Goal: Navigation & Orientation: Understand site structure

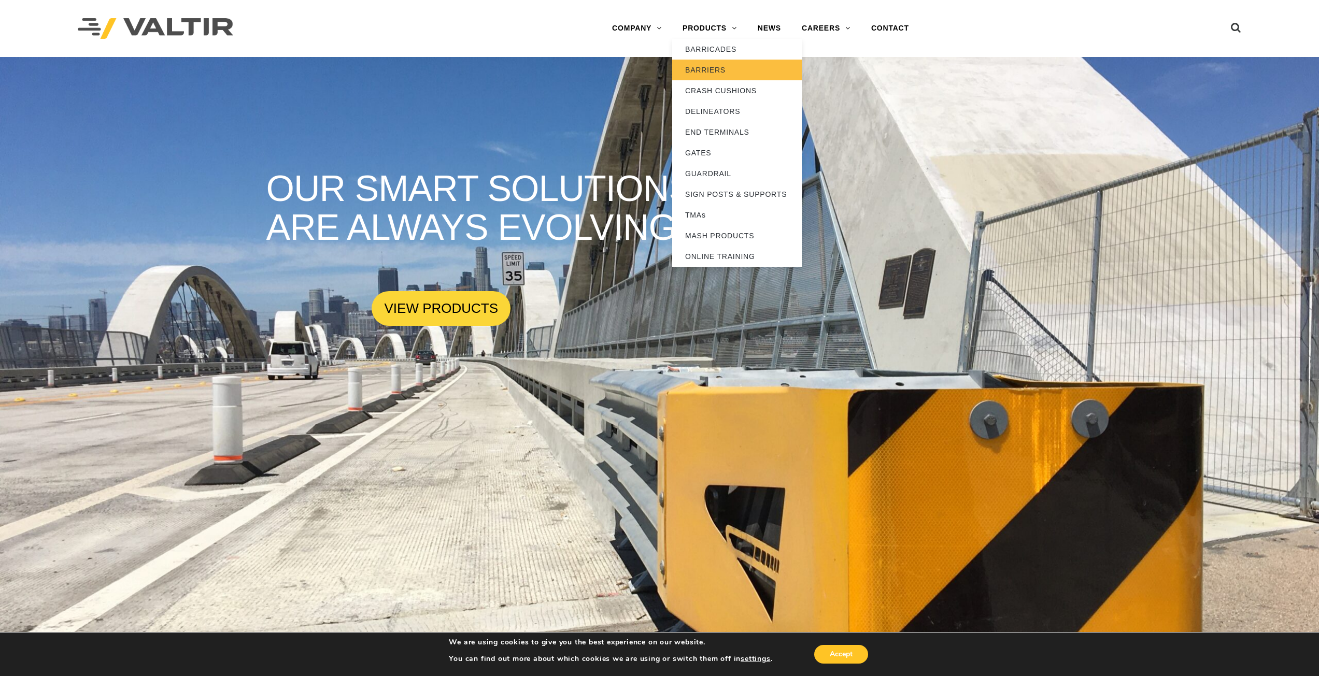
click at [709, 69] on link "BARRIERS" at bounding box center [737, 70] width 130 height 21
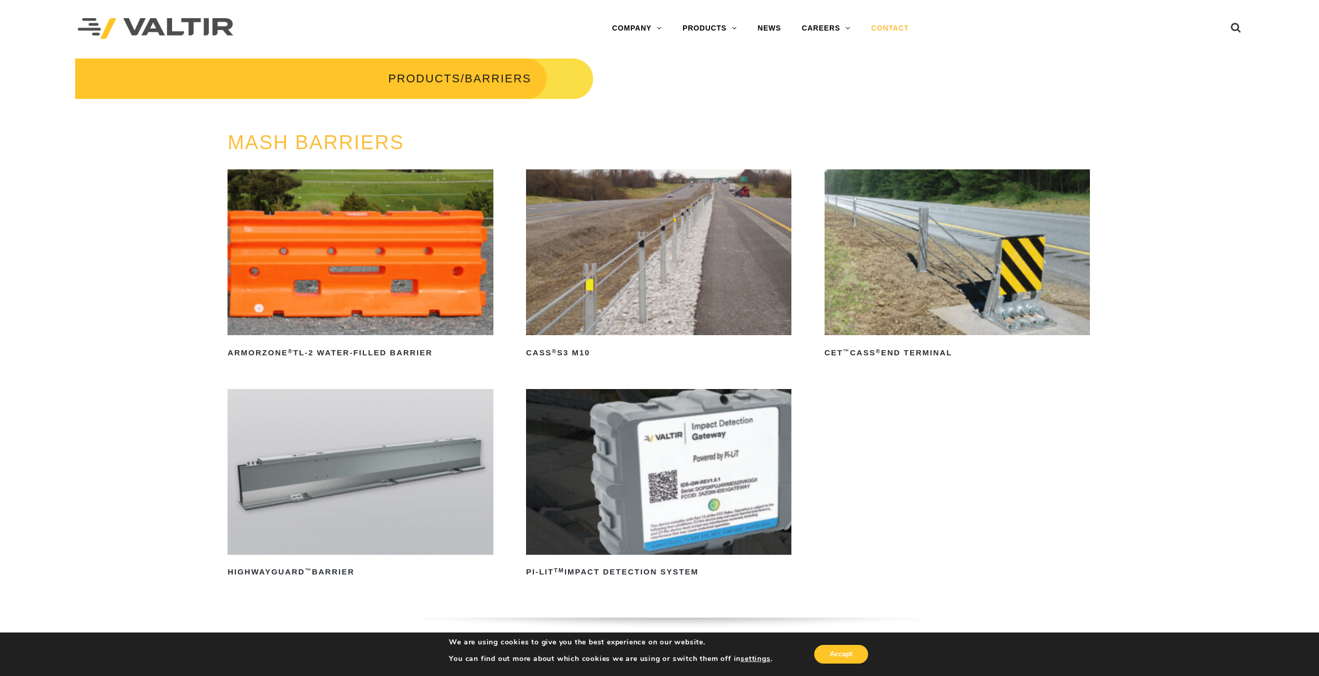
click at [901, 29] on link "CONTACT" at bounding box center [890, 28] width 59 height 21
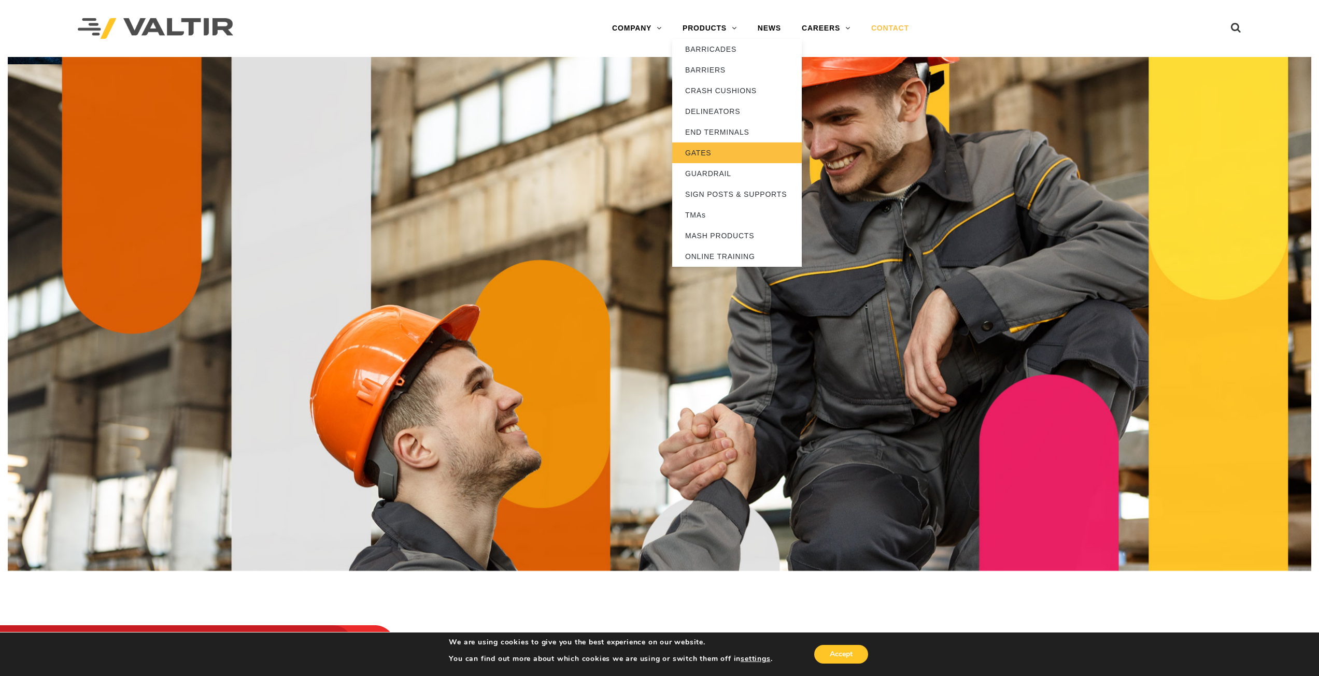
click at [706, 153] on link "GATES" at bounding box center [737, 152] width 130 height 21
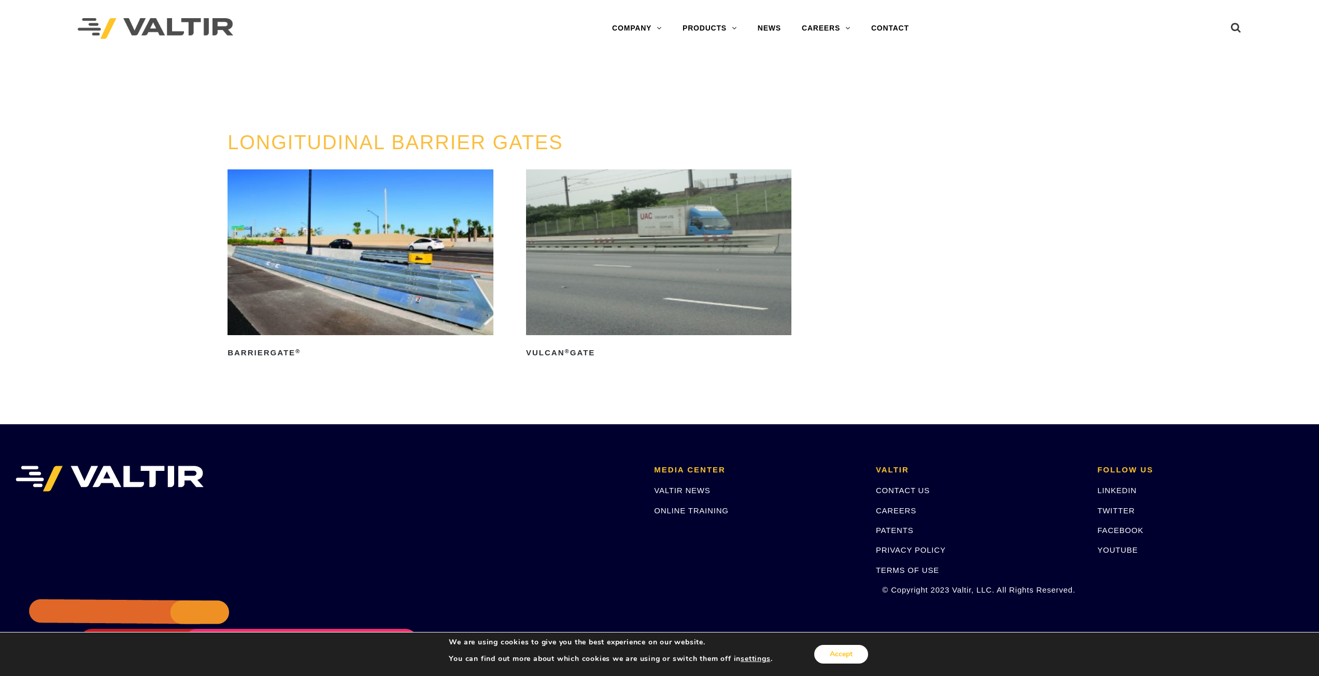
click at [845, 655] on button "Accept" at bounding box center [841, 654] width 54 height 19
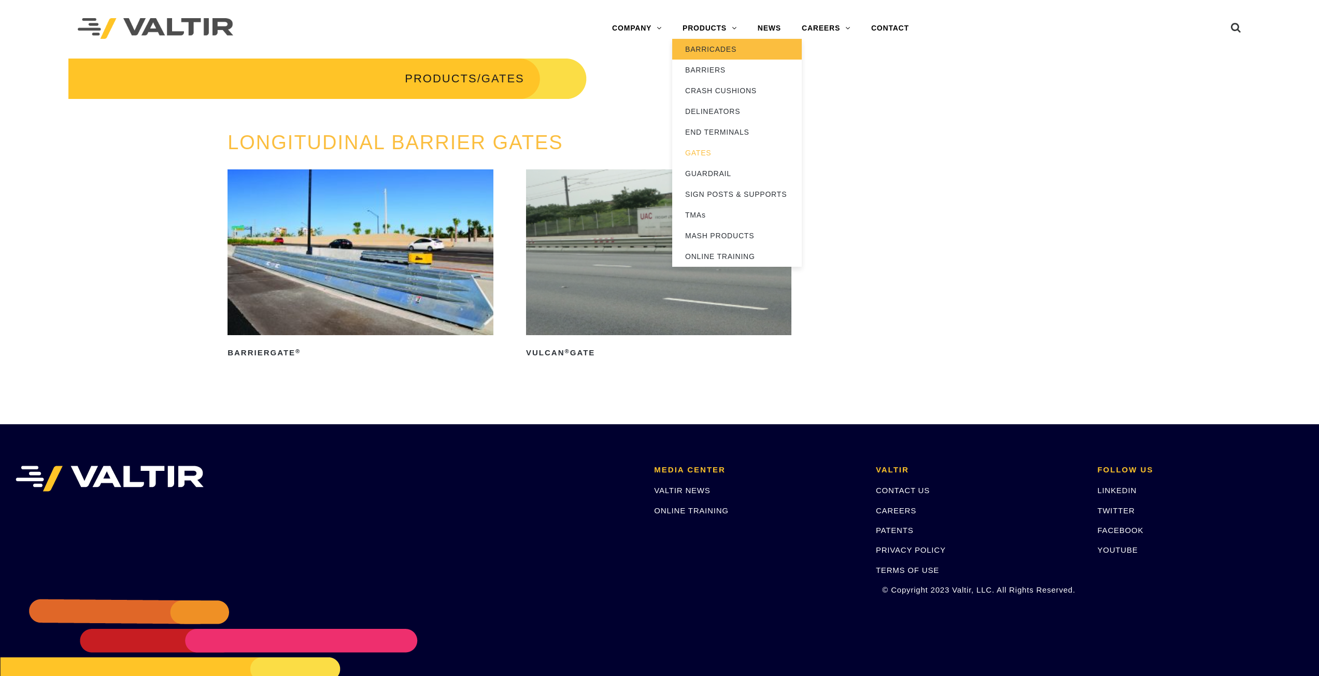
click at [716, 49] on link "BARRICADES" at bounding box center [737, 49] width 130 height 21
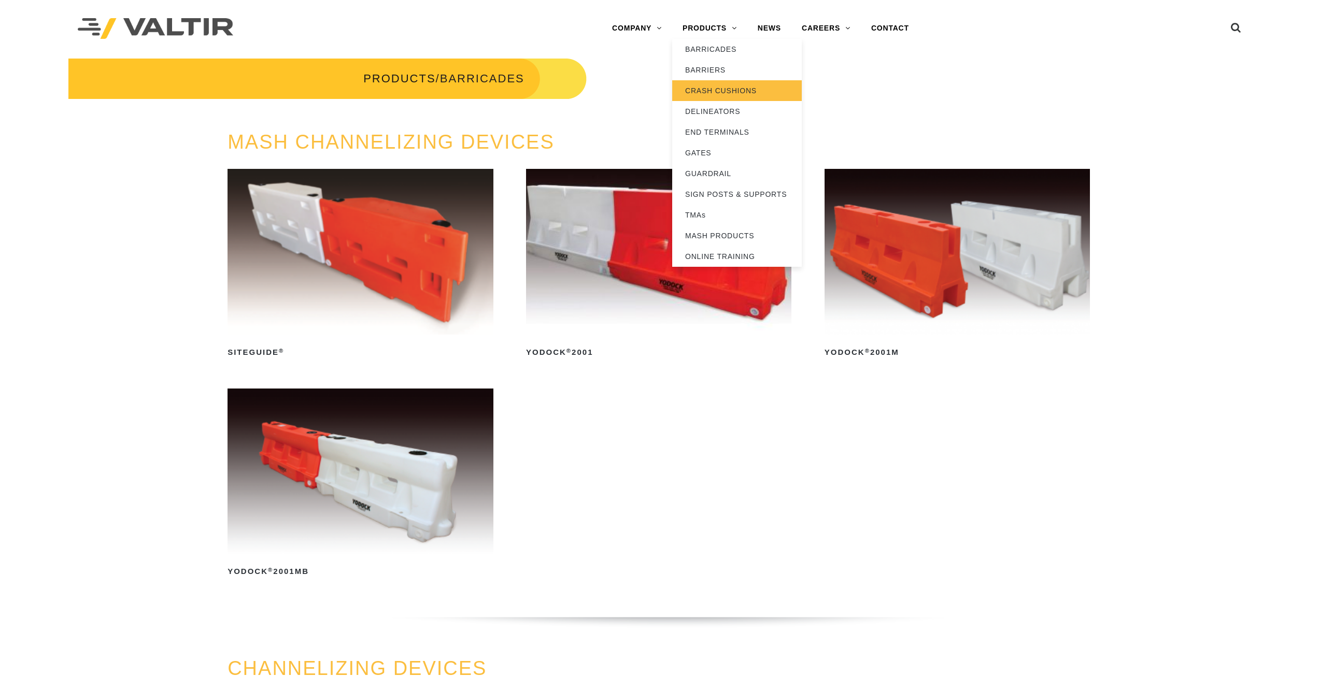
click at [716, 91] on link "CRASH CUSHIONS" at bounding box center [737, 90] width 130 height 21
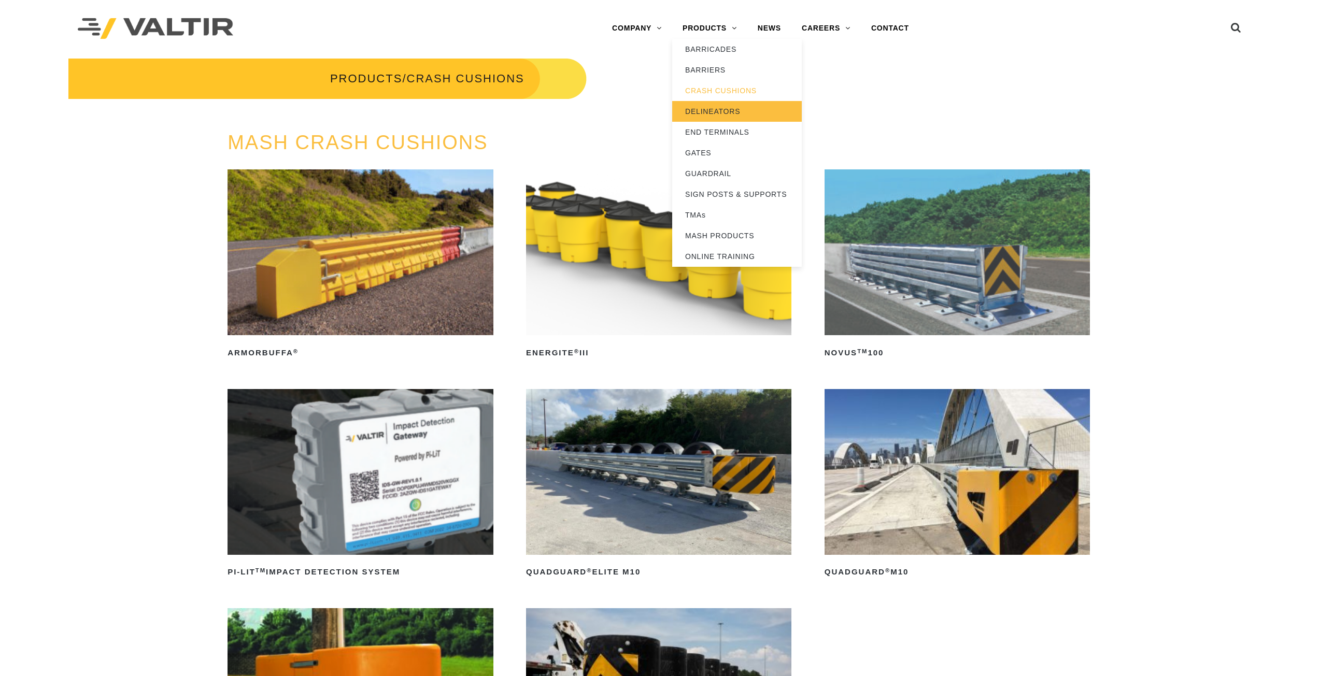
click at [712, 111] on link "DELINEATORS" at bounding box center [737, 111] width 130 height 21
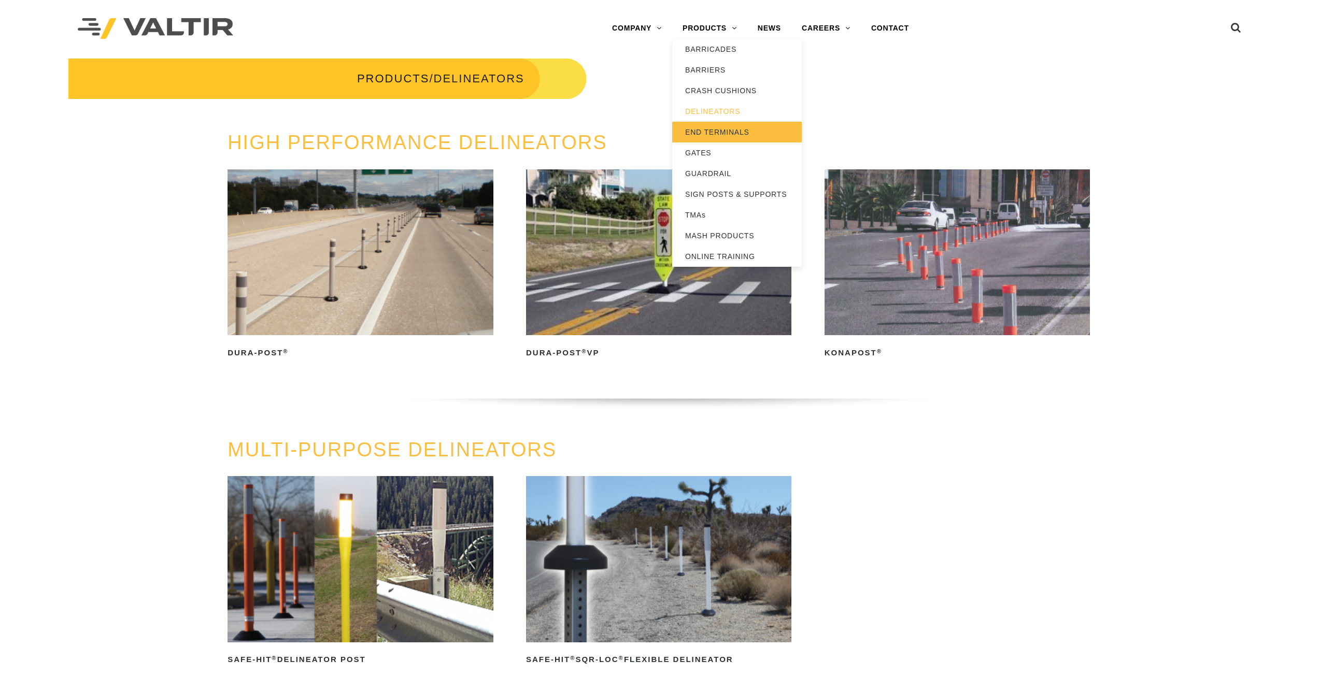
click at [714, 130] on link "END TERMINALS" at bounding box center [737, 132] width 130 height 21
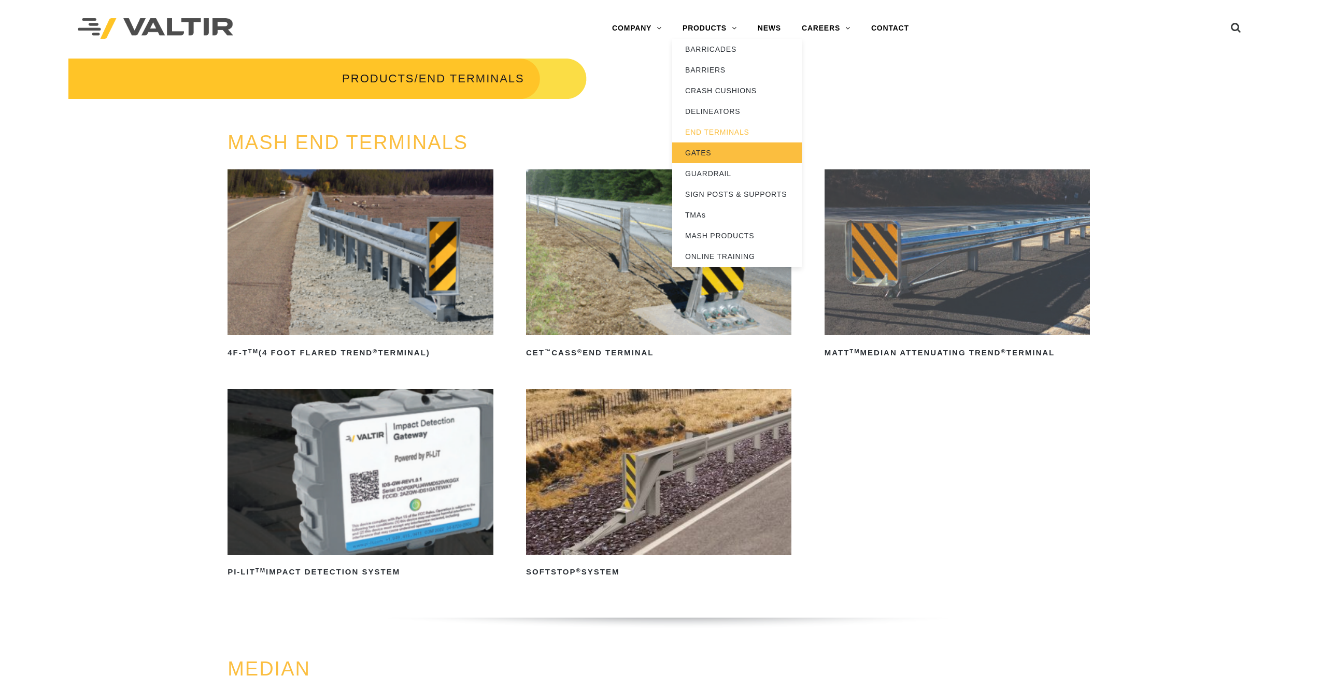
click at [707, 153] on link "GATES" at bounding box center [737, 152] width 130 height 21
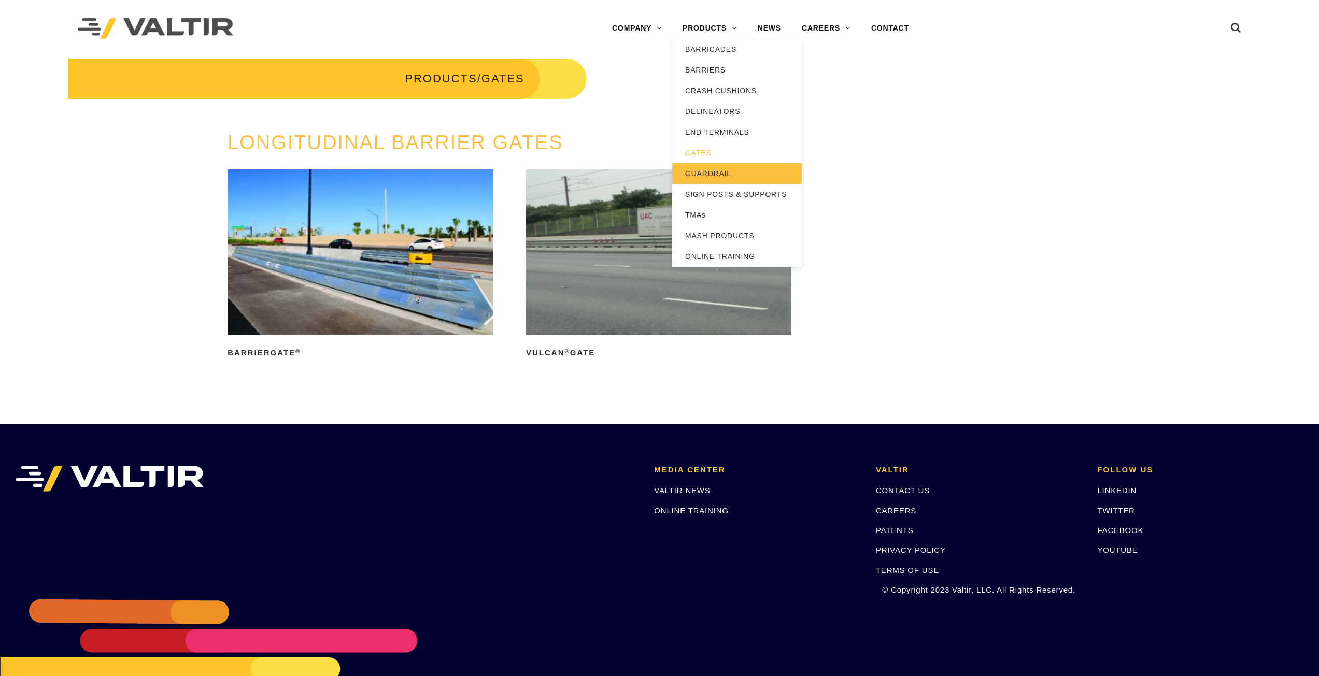
click at [718, 172] on link "GUARDRAIL" at bounding box center [737, 173] width 130 height 21
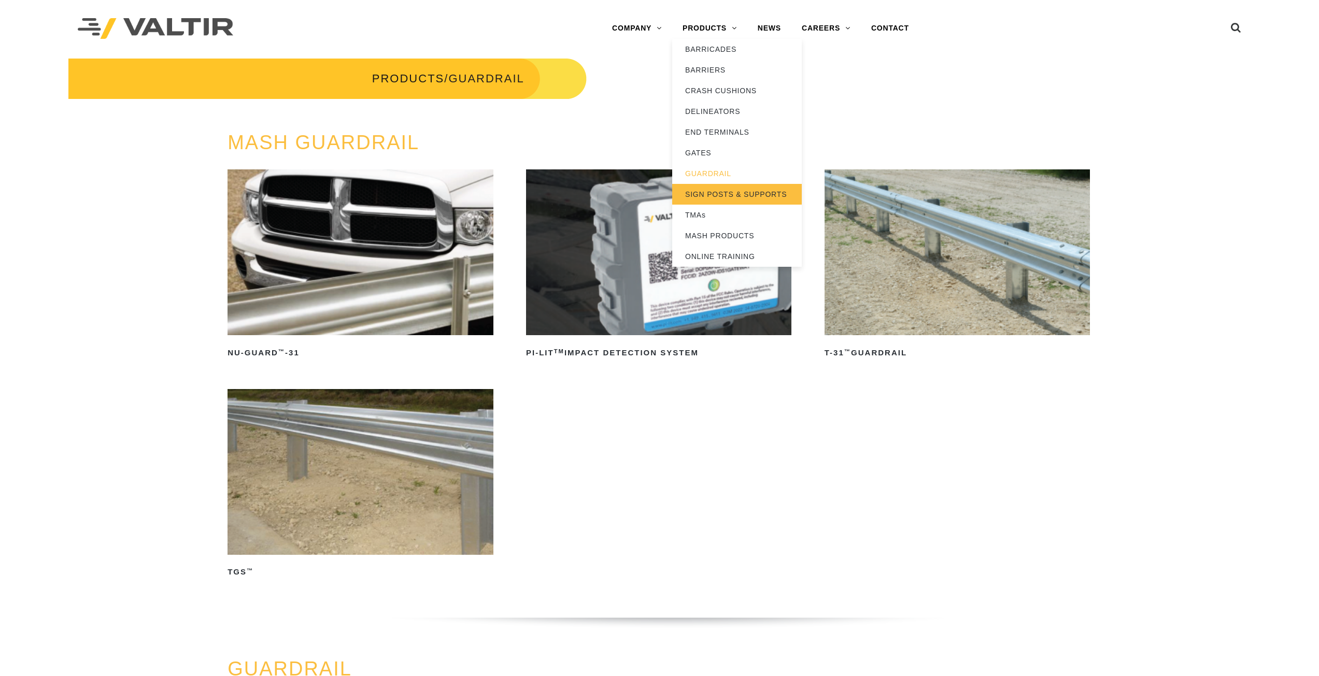
click at [715, 192] on link "SIGN POSTS & SUPPORTS" at bounding box center [737, 194] width 130 height 21
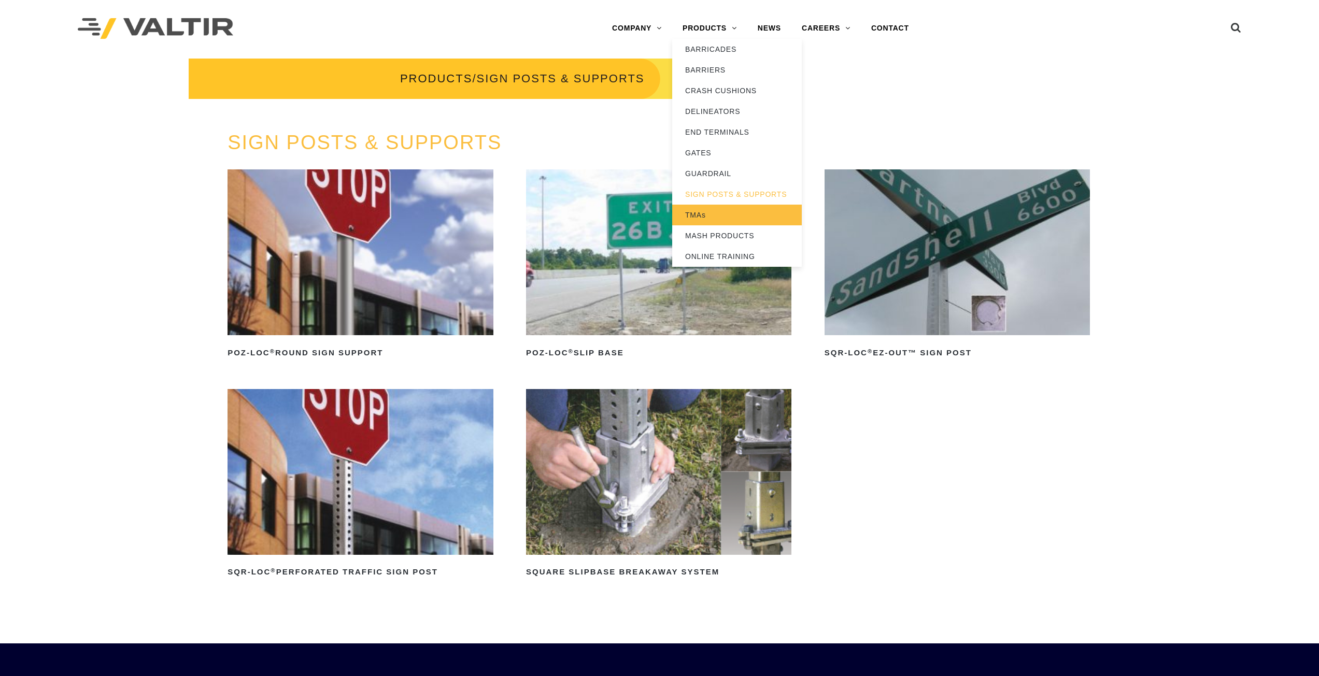
click at [702, 212] on link "TMAs" at bounding box center [737, 215] width 130 height 21
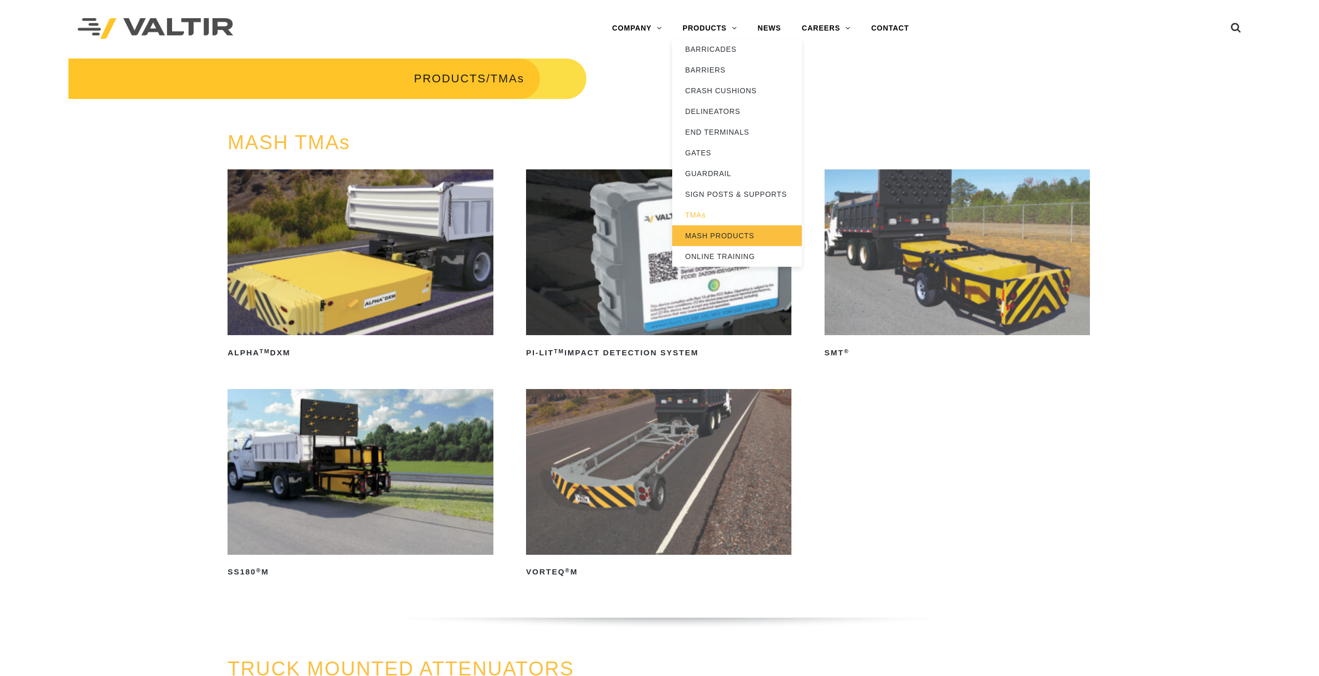
click at [705, 234] on link "MASH PRODUCTS" at bounding box center [737, 235] width 130 height 21
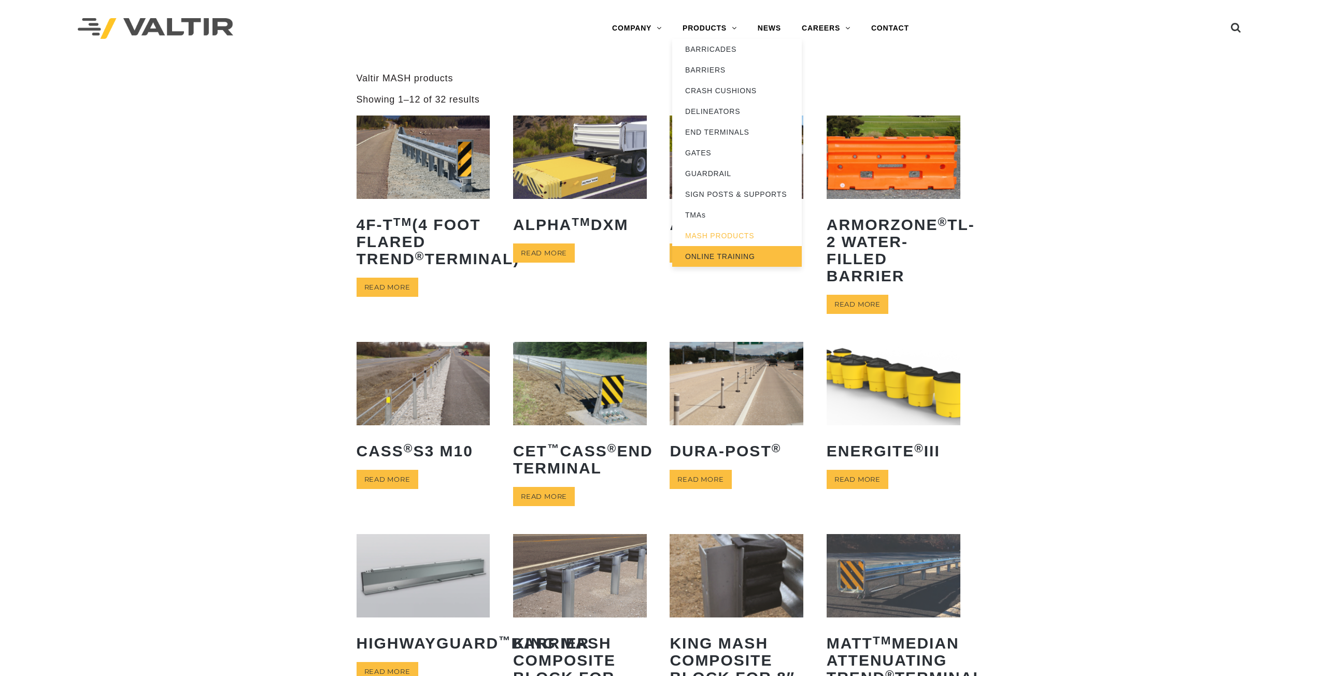
click at [715, 253] on link "ONLINE TRAINING" at bounding box center [737, 256] width 130 height 21
click at [723, 49] on link "BARRICADES" at bounding box center [737, 49] width 130 height 21
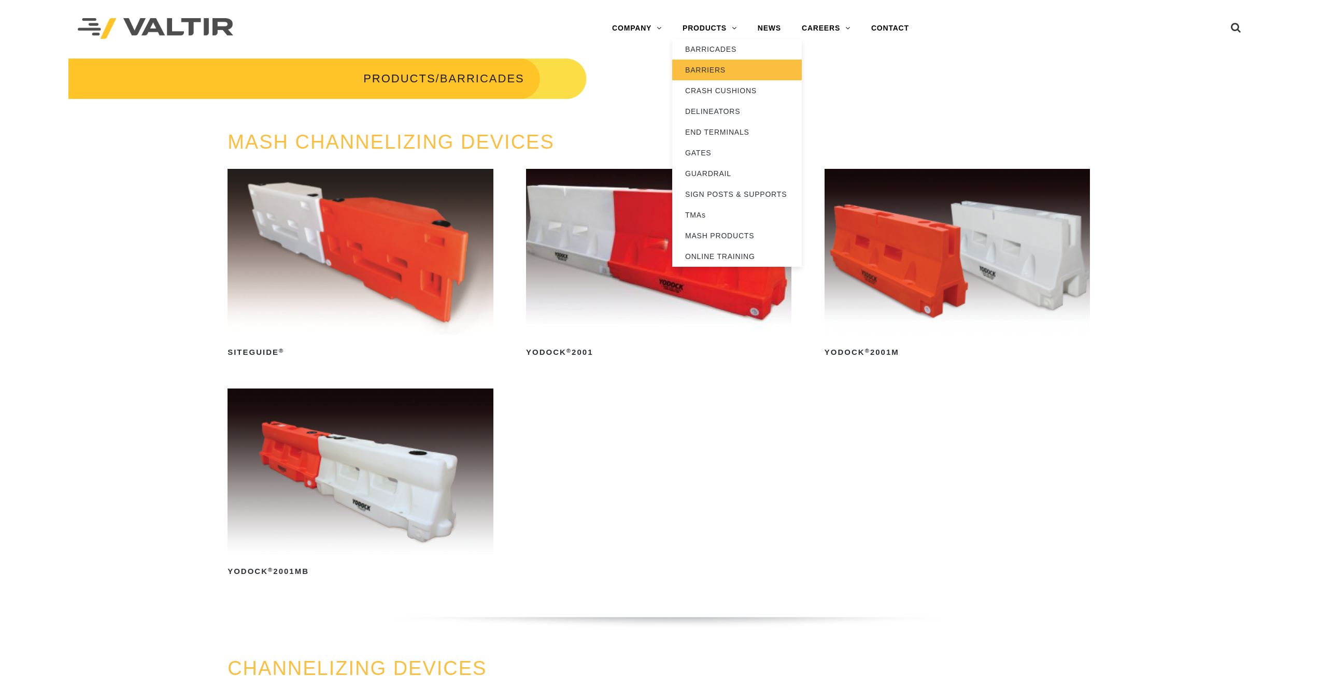
click at [714, 69] on link "BARRIERS" at bounding box center [737, 70] width 130 height 21
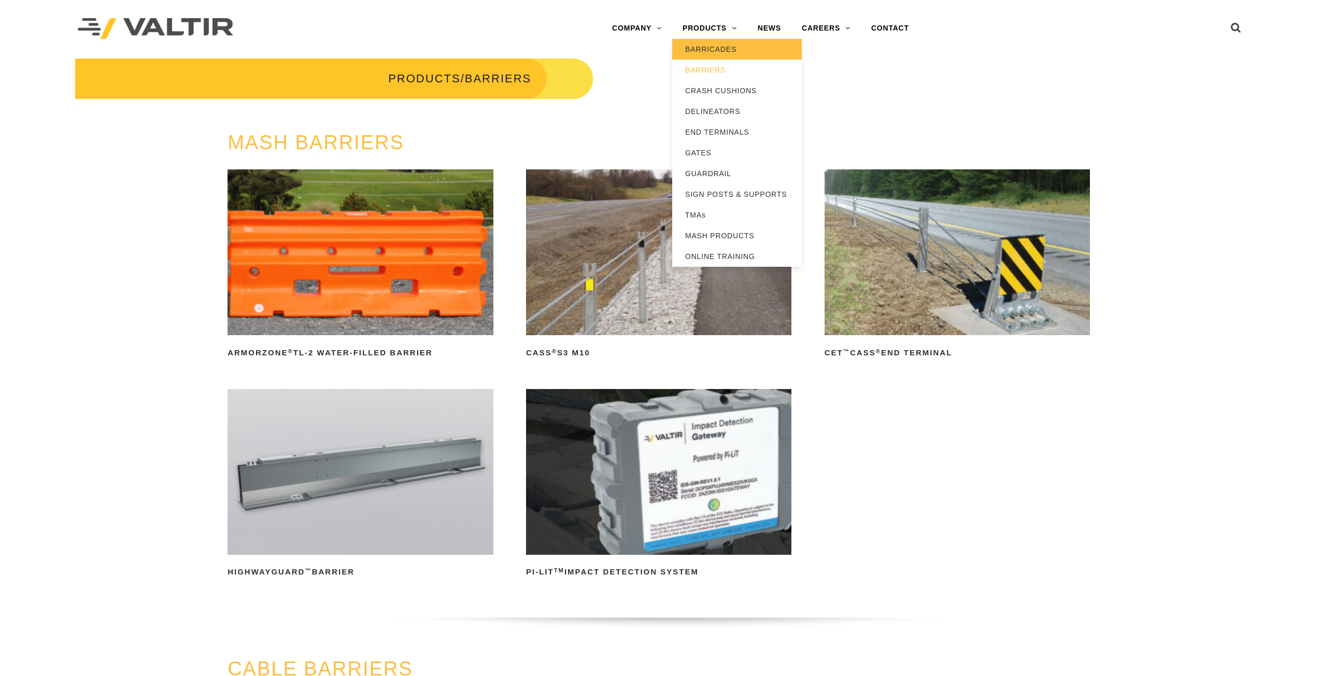
click at [720, 50] on link "BARRICADES" at bounding box center [737, 49] width 130 height 21
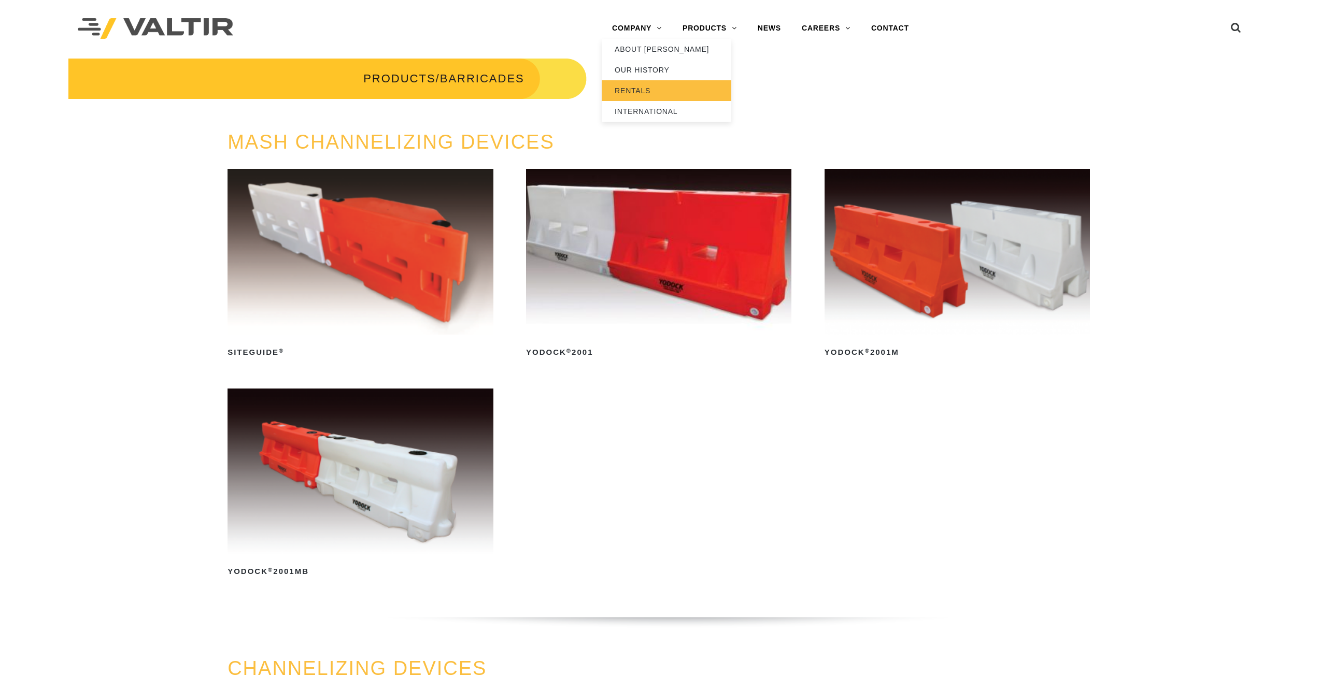
click at [644, 92] on link "RENTALS" at bounding box center [667, 90] width 130 height 21
